Goal: Check status: Check status

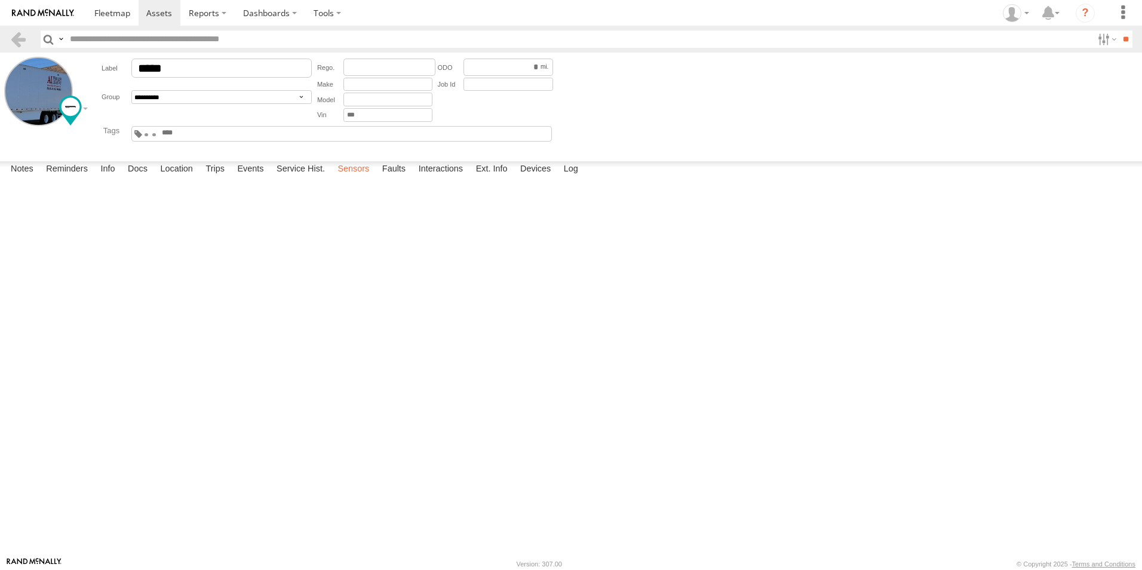
click at [350, 178] on label "Sensors" at bounding box center [354, 169] width 44 height 17
click at [0, 0] on link at bounding box center [0, 0] width 0 height 0
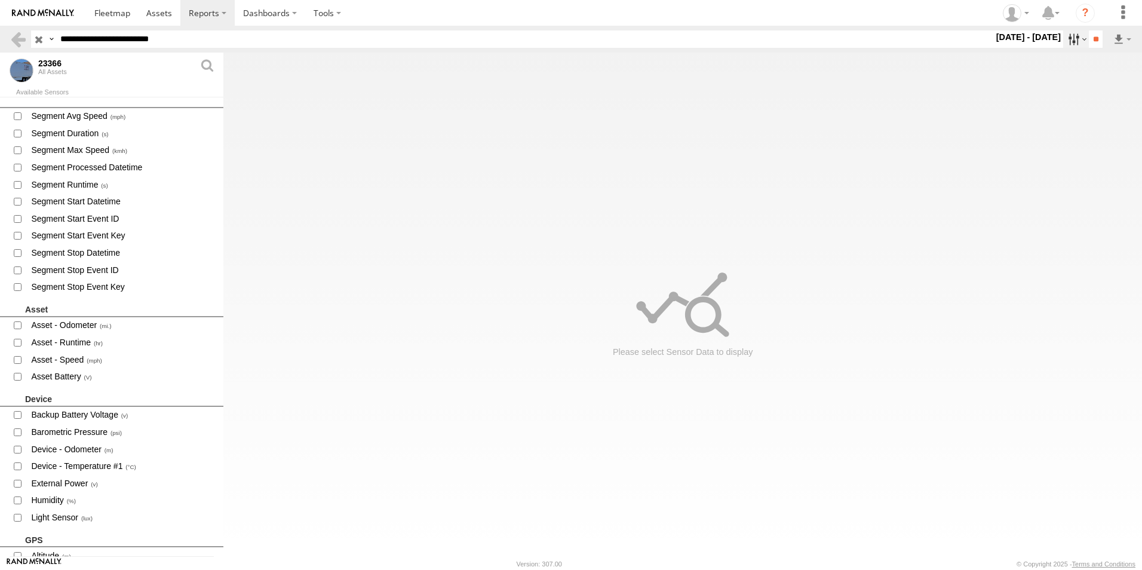
click at [1065, 41] on label at bounding box center [1076, 38] width 26 height 17
click at [0, 0] on label at bounding box center [0, 0] width 0 height 0
click at [1091, 40] on input "**" at bounding box center [1096, 38] width 14 height 17
click at [85, 324] on span "Asset - Odometer" at bounding box center [122, 325] width 185 height 15
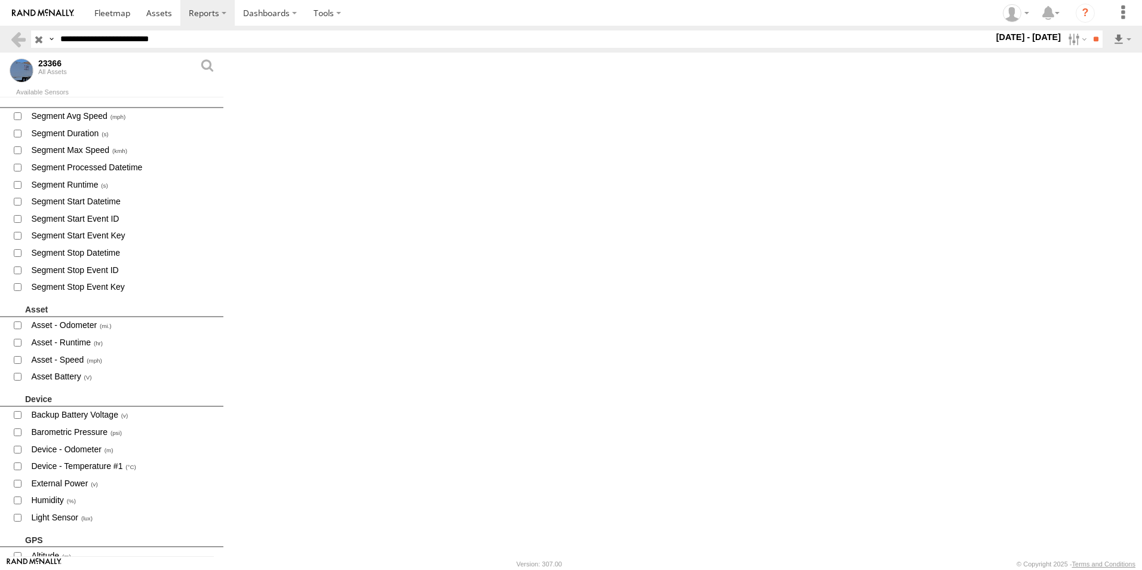
click at [0, 0] on label "Close" at bounding box center [0, 0] width 0 height 0
click at [94, 446] on span "Device - Odometer" at bounding box center [122, 449] width 185 height 15
